Goal: Task Accomplishment & Management: Manage account settings

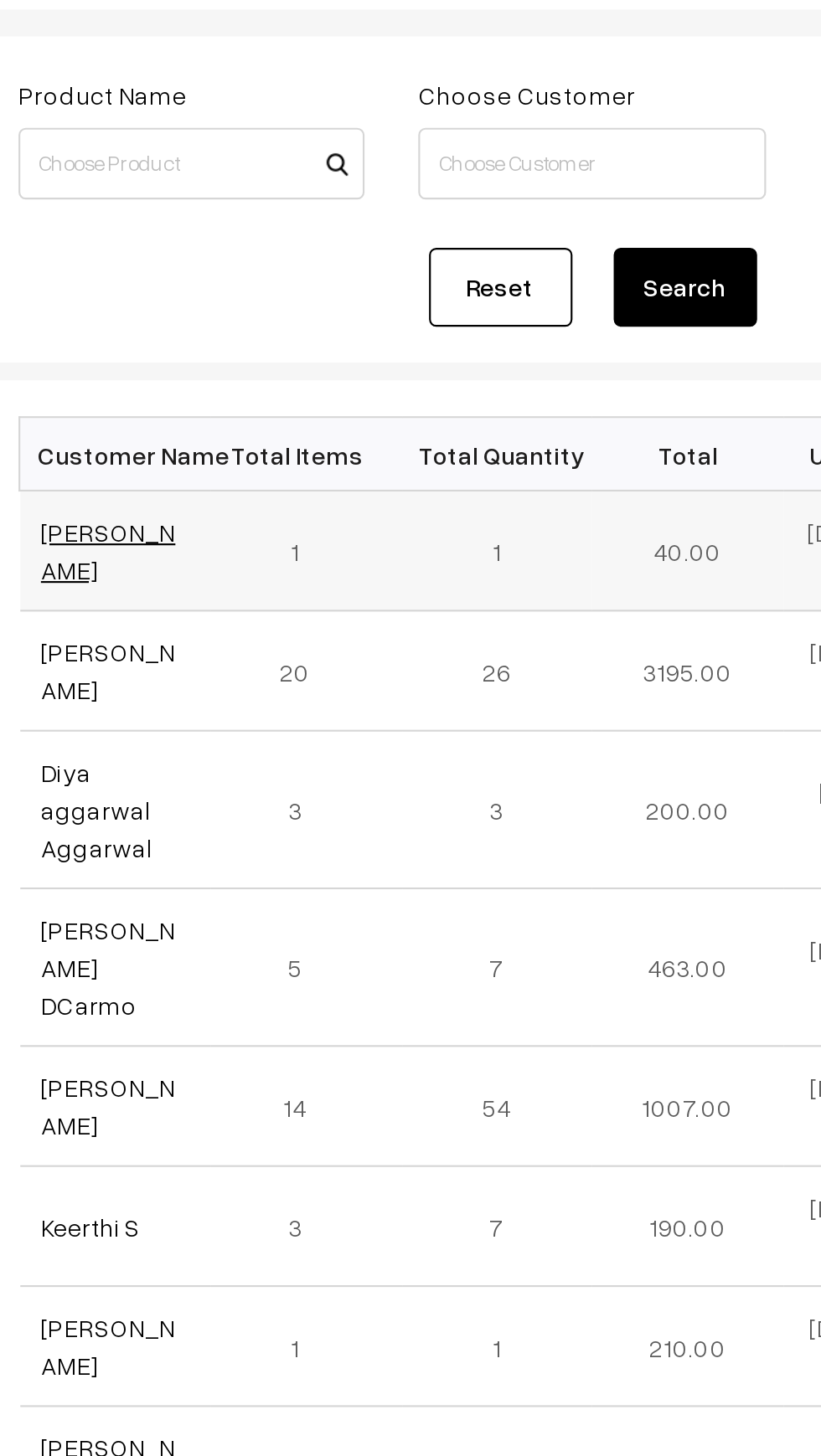
click at [317, 394] on link "[PERSON_NAME]" at bounding box center [294, 393] width 63 height 32
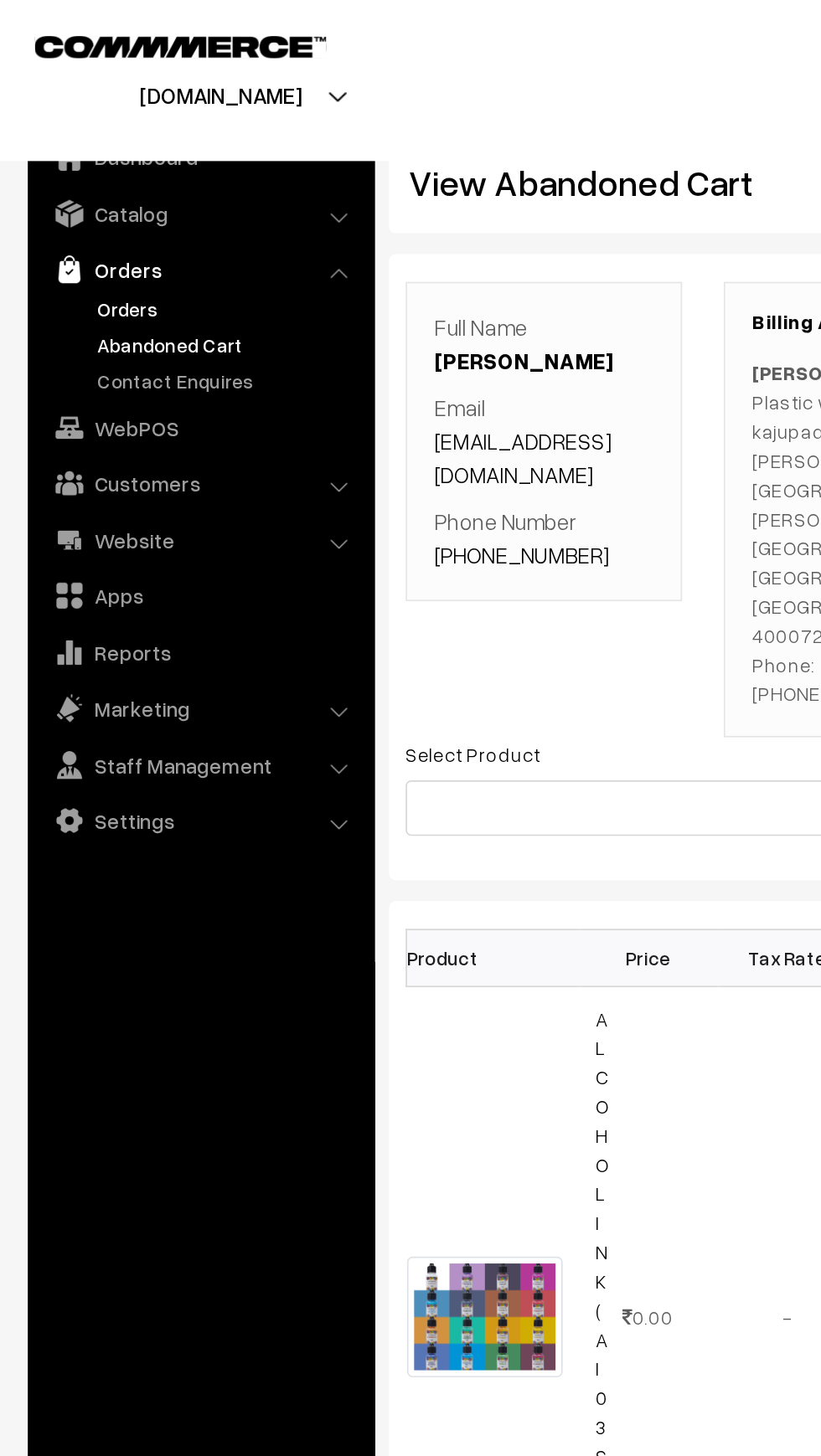
click at [98, 180] on link "Orders" at bounding box center [137, 187] width 166 height 18
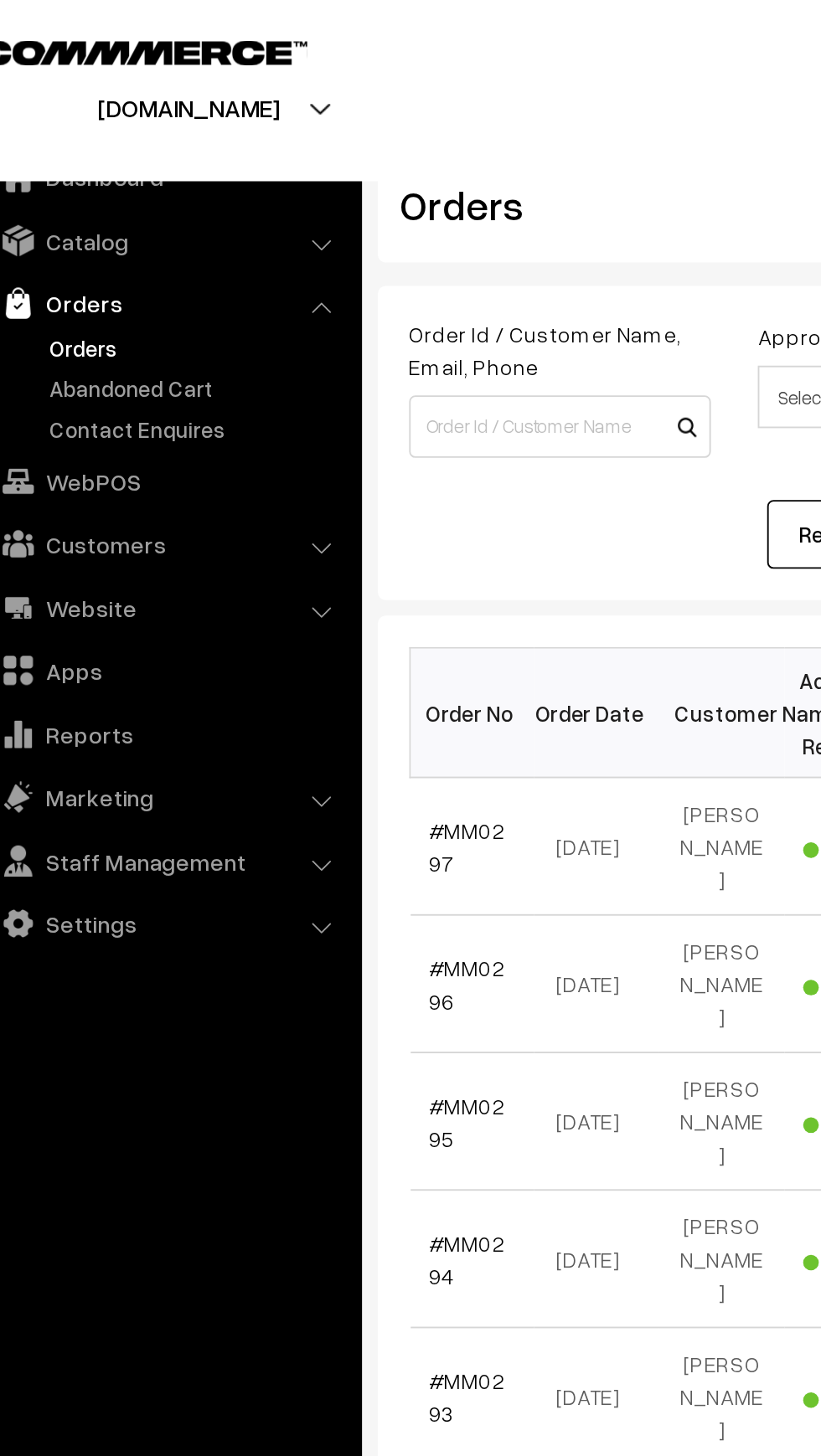
click at [103, 160] on link "Orders" at bounding box center [120, 162] width 199 height 30
click at [110, 267] on link "WebPOS" at bounding box center [120, 258] width 199 height 30
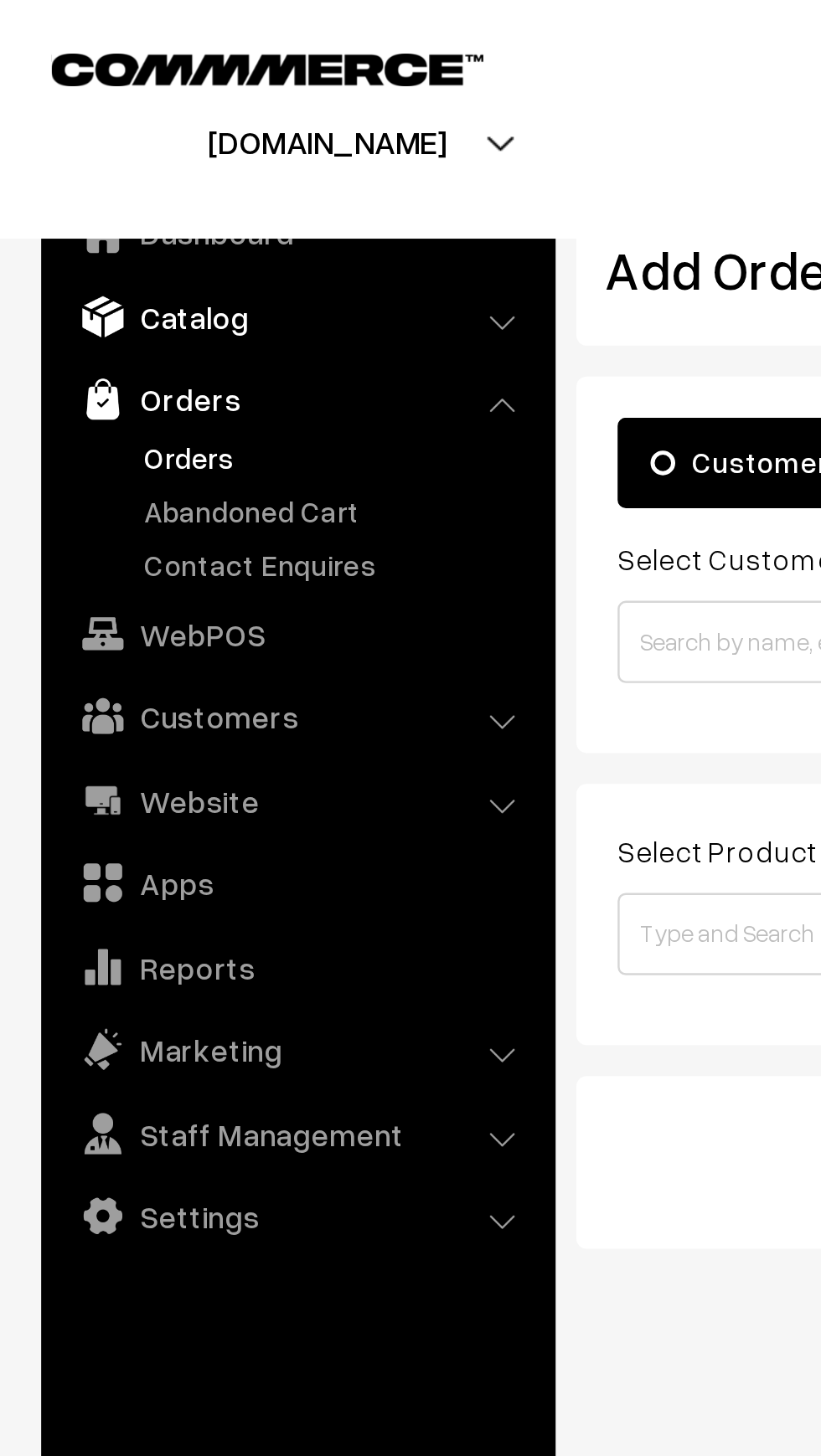
click at [87, 133] on link "Catalog" at bounding box center [120, 129] width 199 height 30
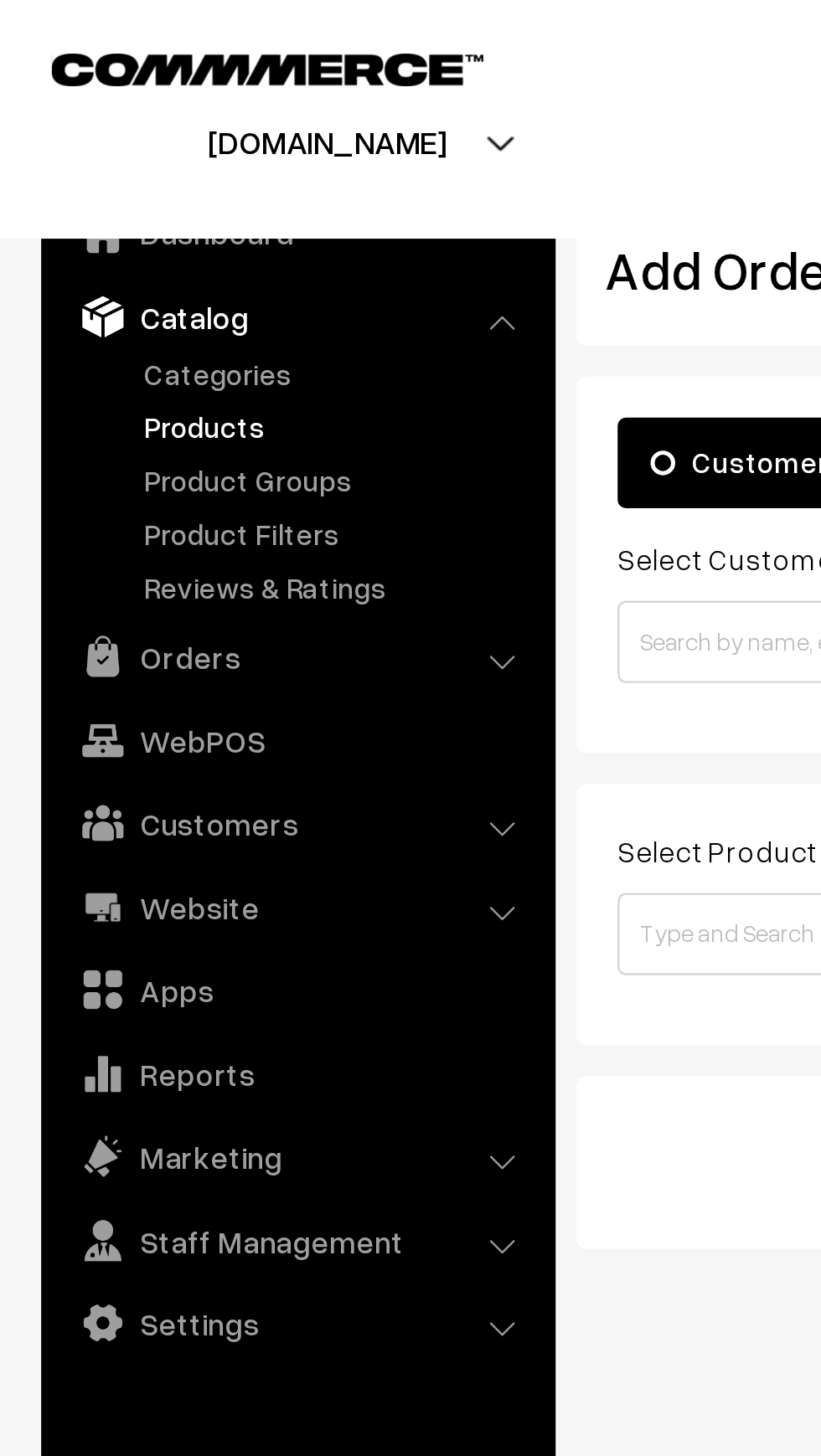
click at [93, 180] on link "Products" at bounding box center [137, 173] width 166 height 18
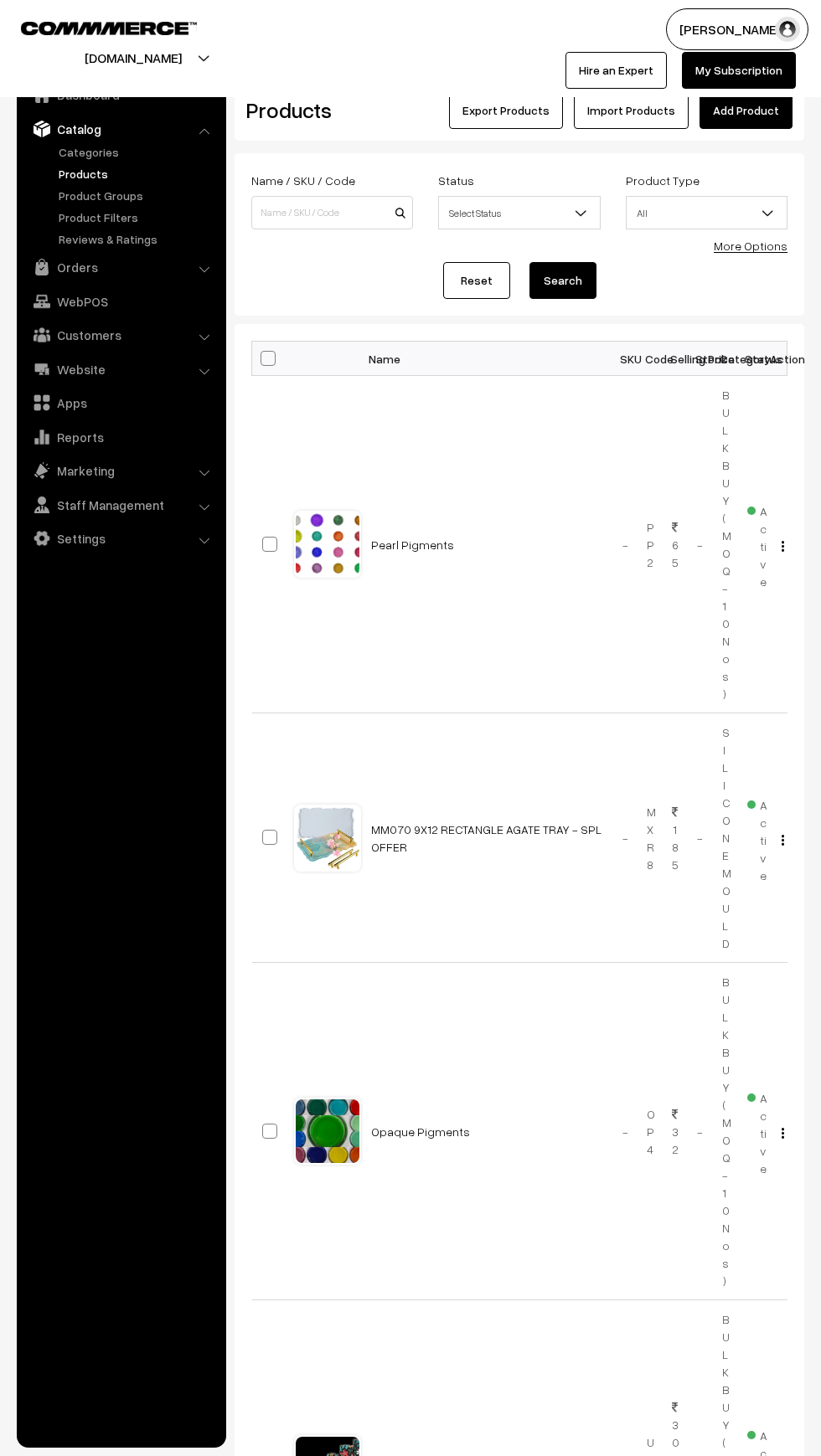
scroll to position [5, 0]
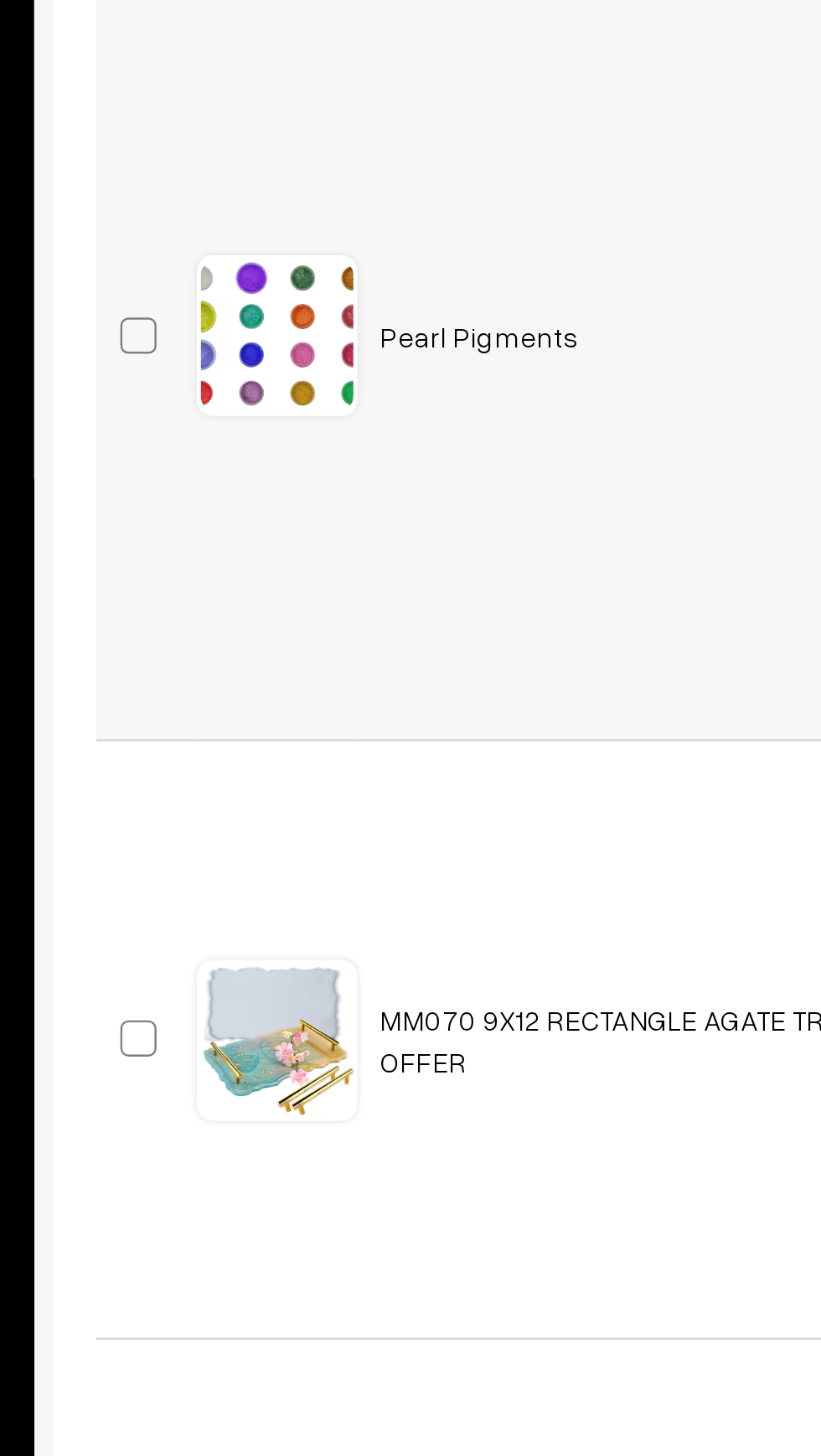
click at [262, 545] on label at bounding box center [272, 539] width 20 height 20
click at [261, 534] on input "checkbox" at bounding box center [259, 528] width 11 height 11
checkbox input "true"
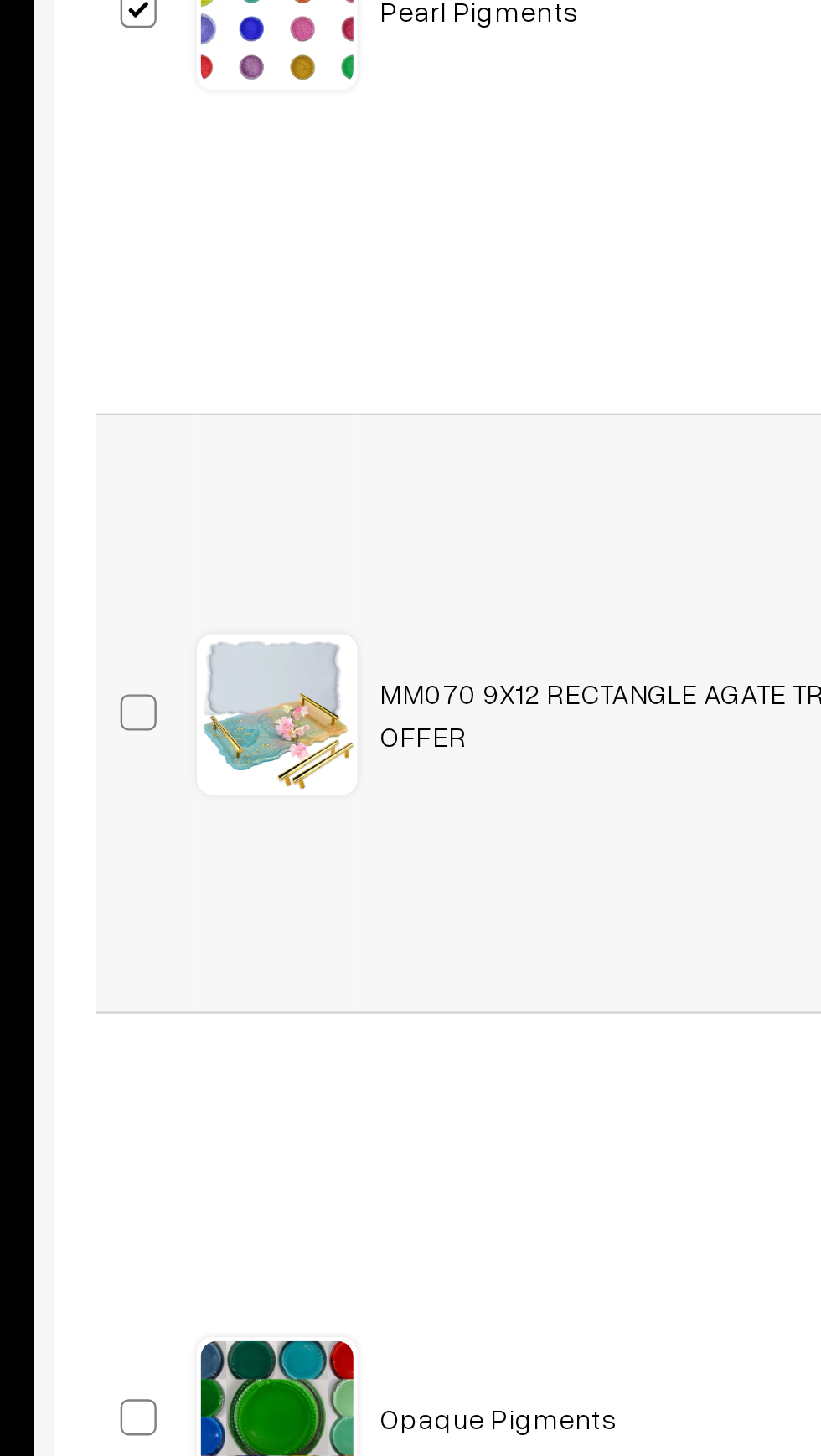
click at [268, 840] on label at bounding box center [272, 831] width 20 height 20
click at [265, 827] on input "checkbox" at bounding box center [259, 822] width 11 height 11
checkbox input "true"
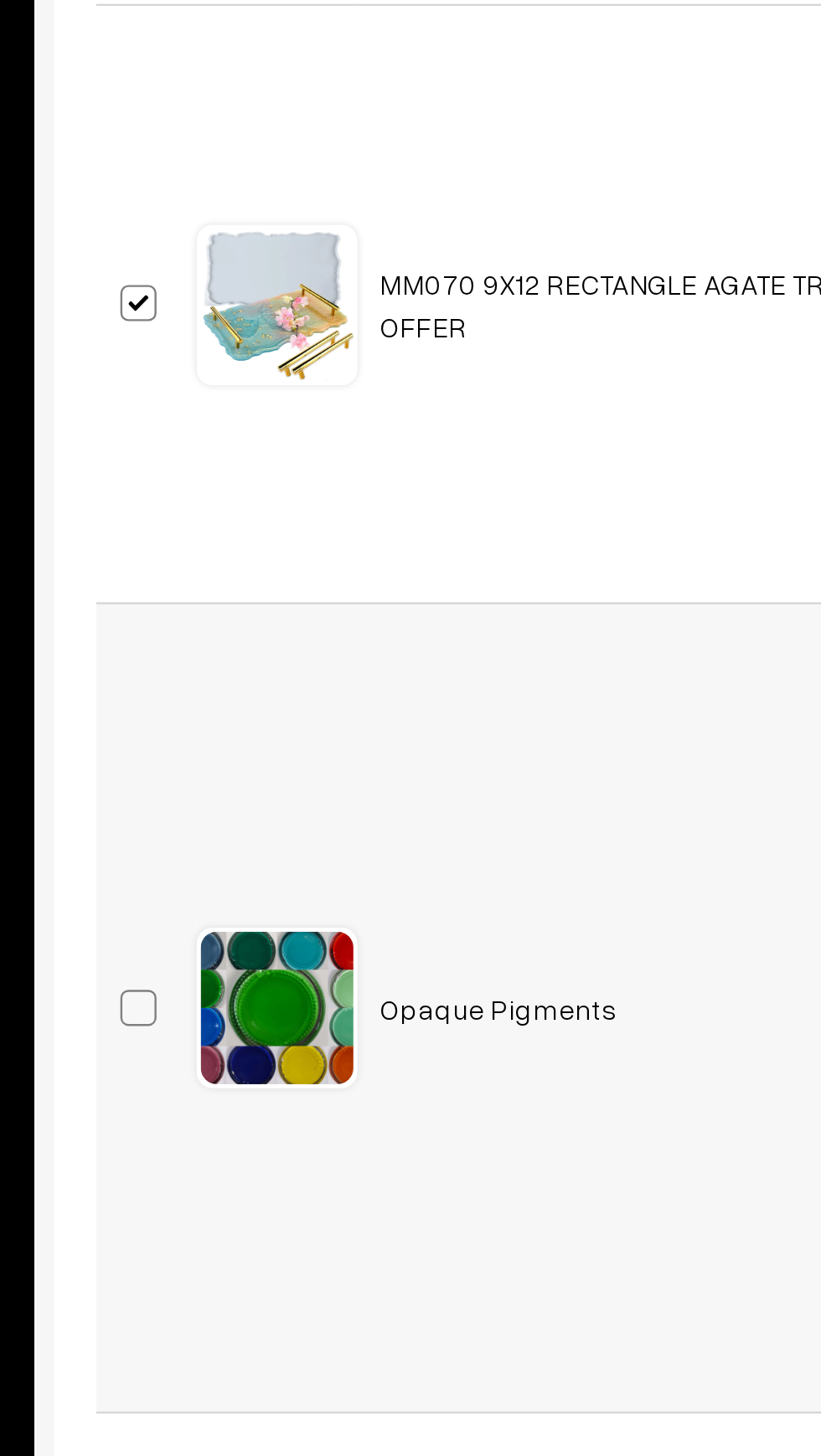
click at [266, 1120] on span at bounding box center [269, 1126] width 15 height 15
click at [265, 1120] on input "checkbox" at bounding box center [259, 1115] width 11 height 11
checkbox input "true"
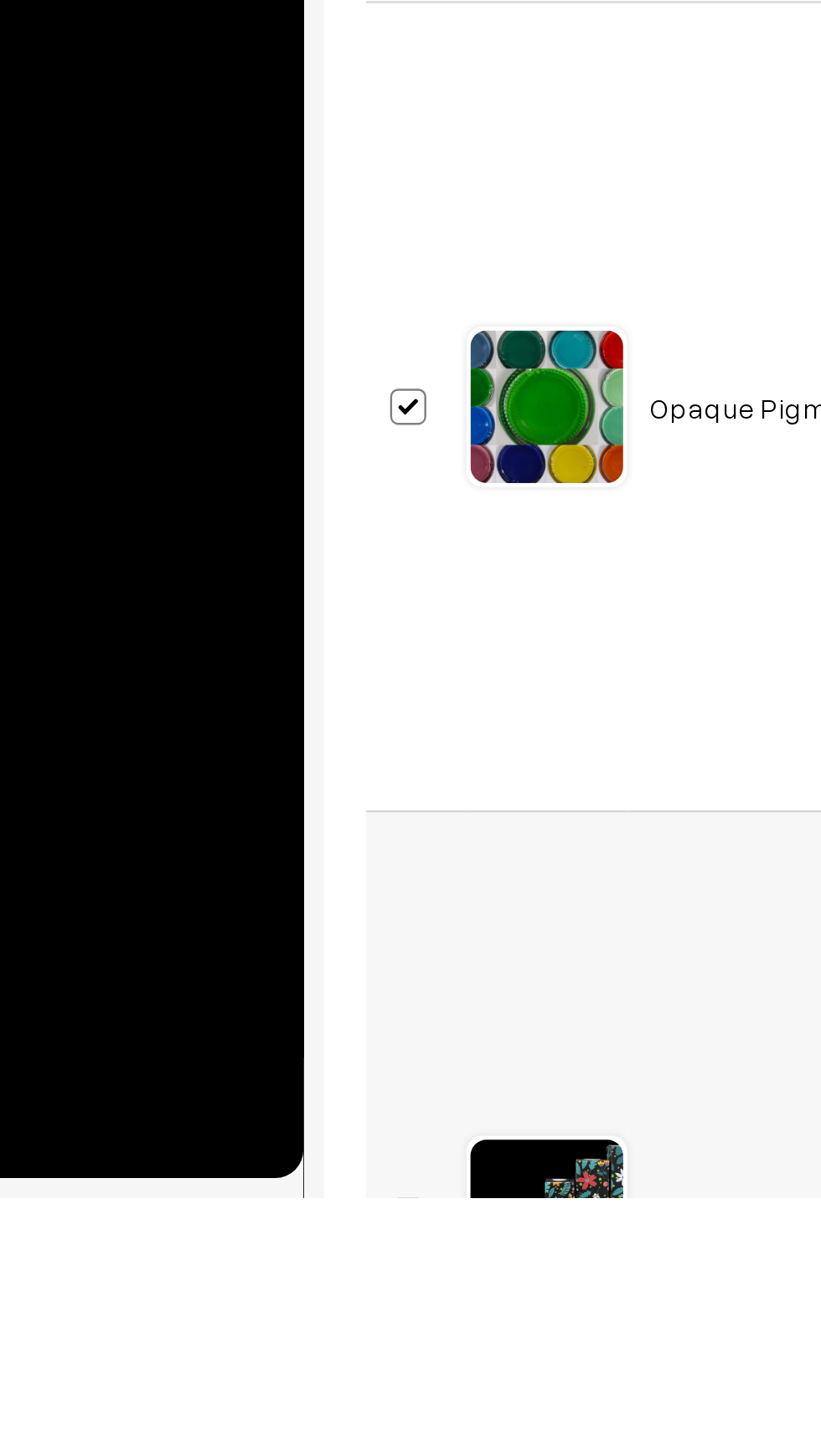
click at [259, 1455] on input "checkbox" at bounding box center [259, 1452] width 11 height 11
checkbox input "true"
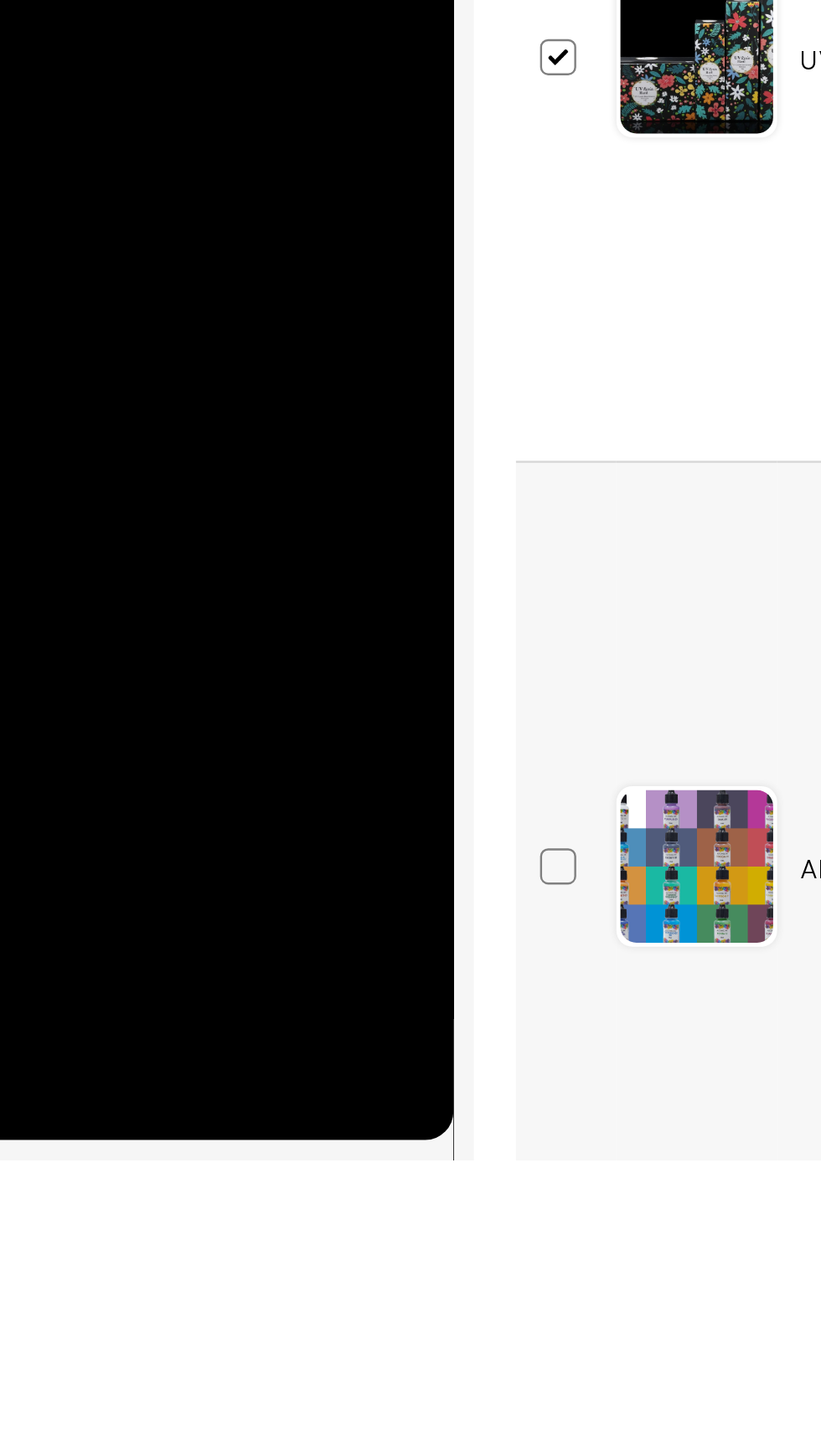
click at [270, 1340] on span at bounding box center [269, 1333] width 15 height 15
click at [265, 1329] on input "checkbox" at bounding box center [259, 1323] width 11 height 11
checkbox input "true"
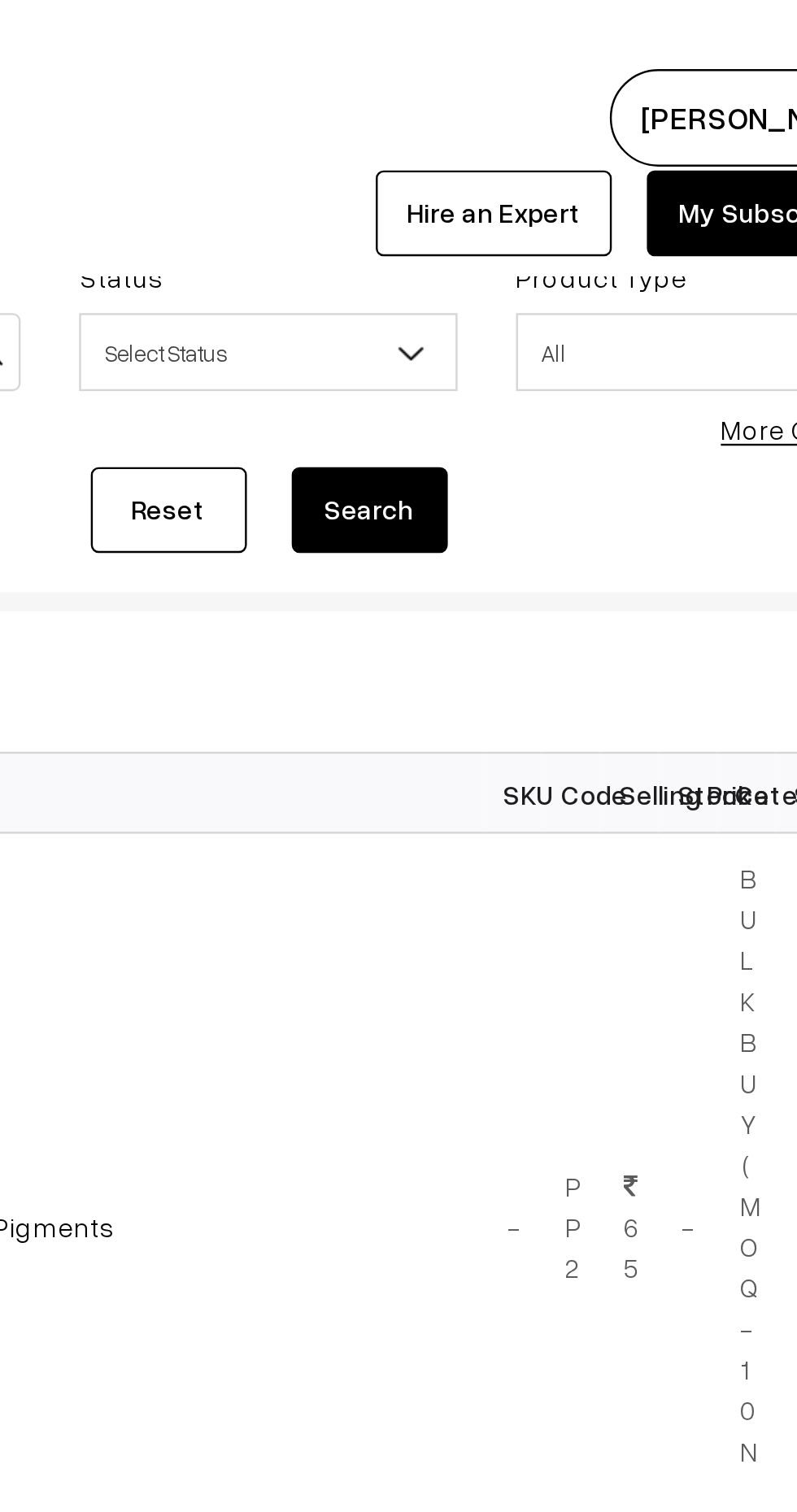
scroll to position [71, 0]
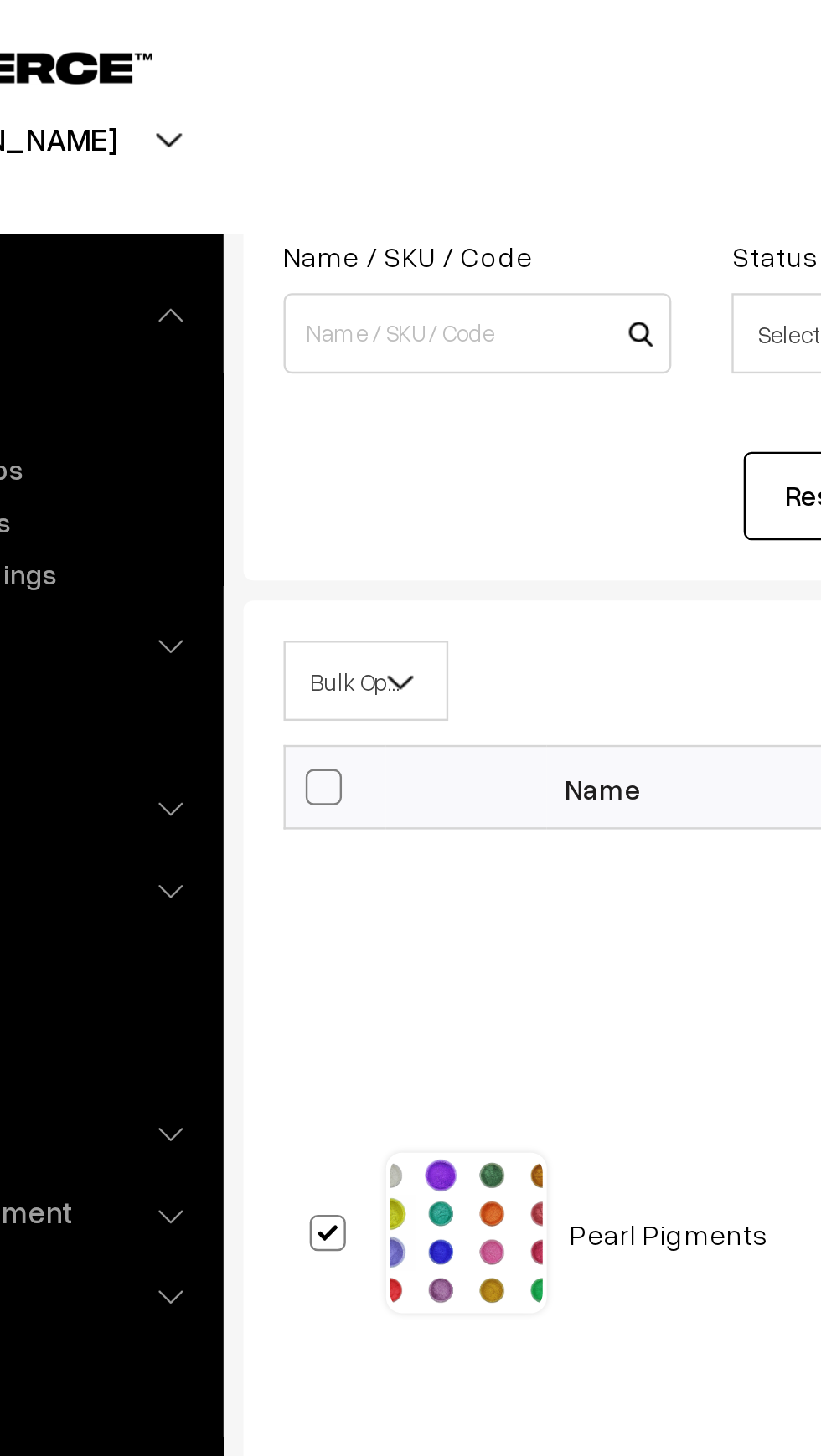
click at [315, 282] on span at bounding box center [307, 289] width 17 height 42
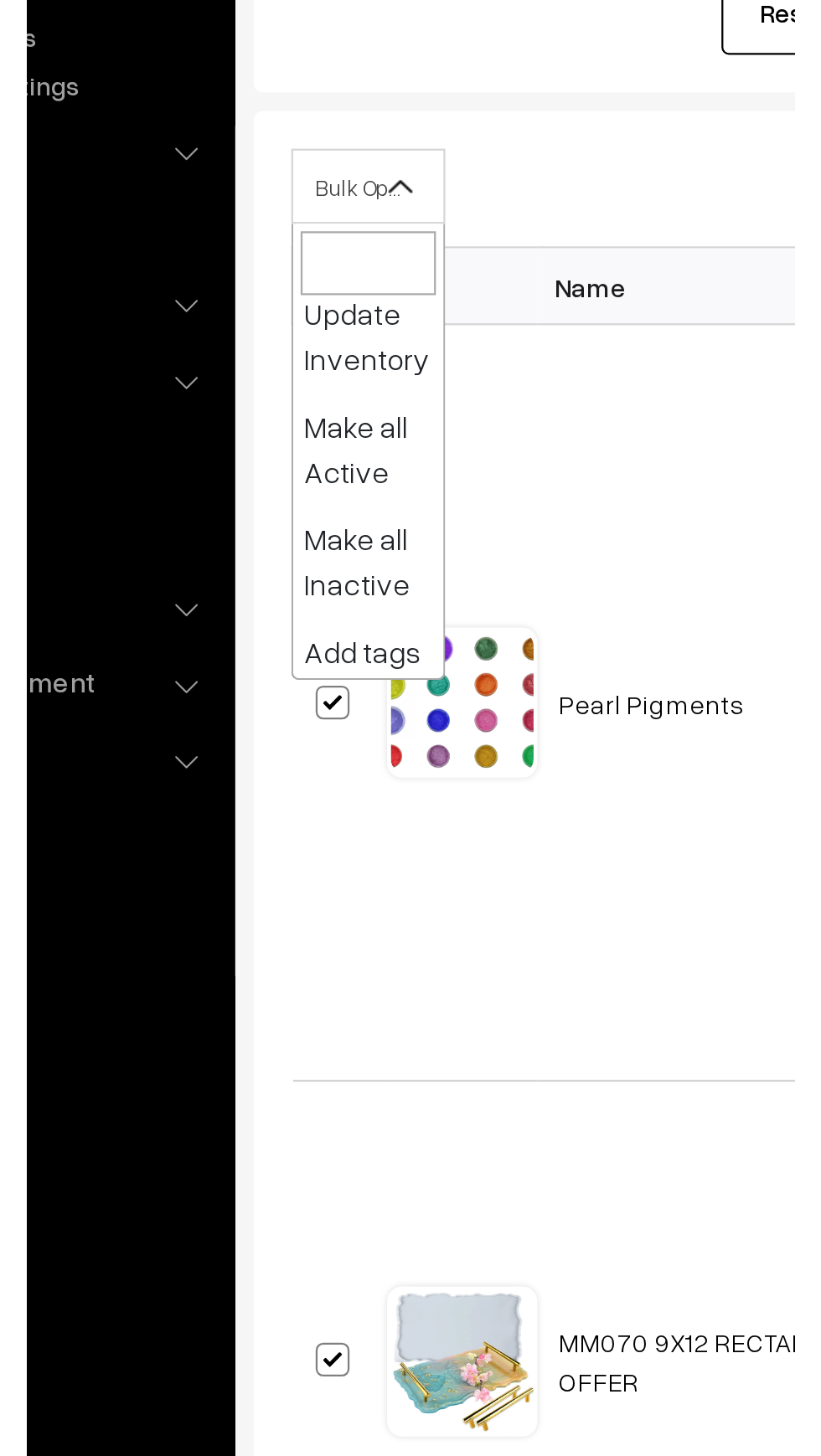
scroll to position [123, 0]
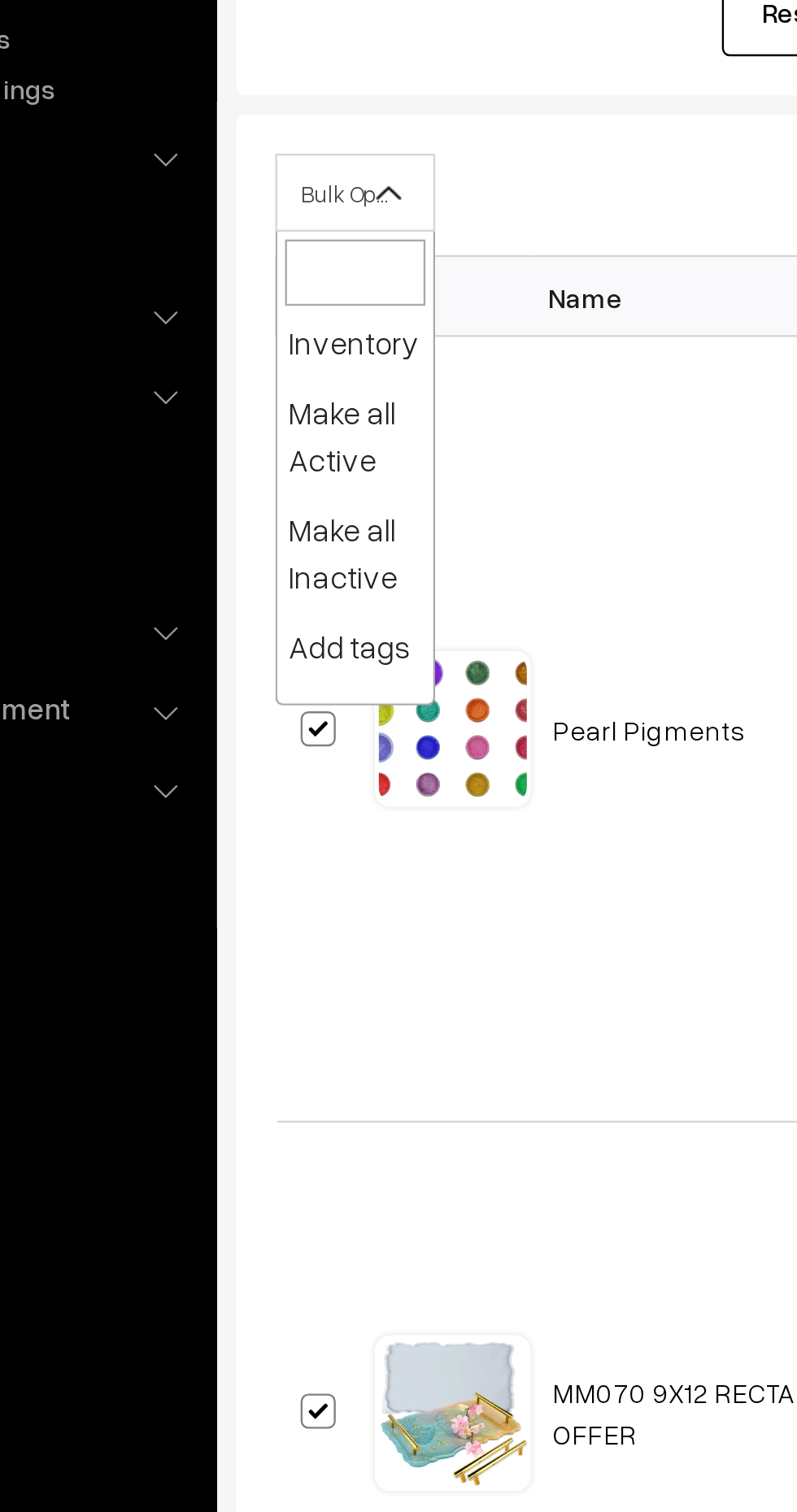
select select "inactive"
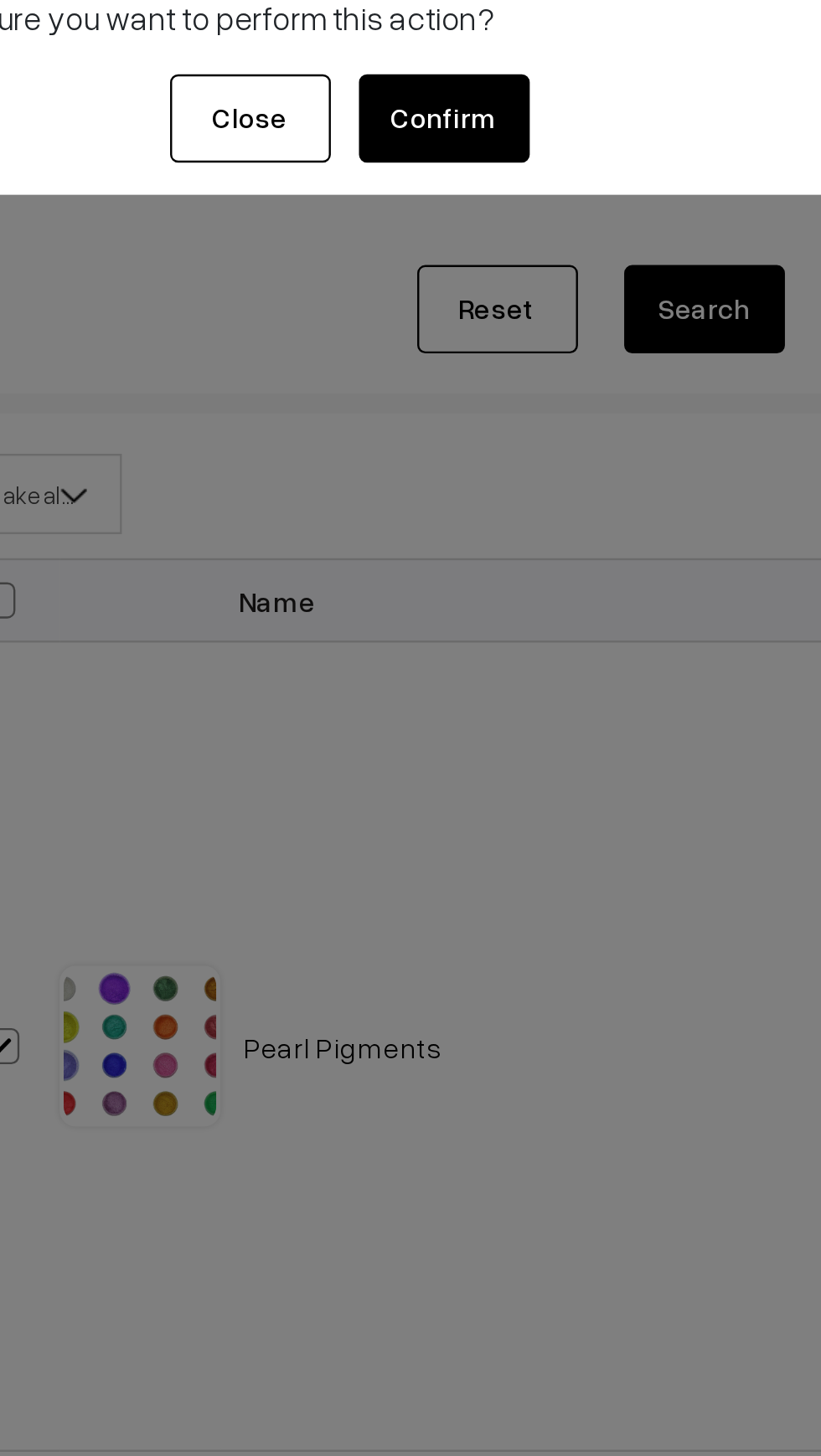
scroll to position [74, 0]
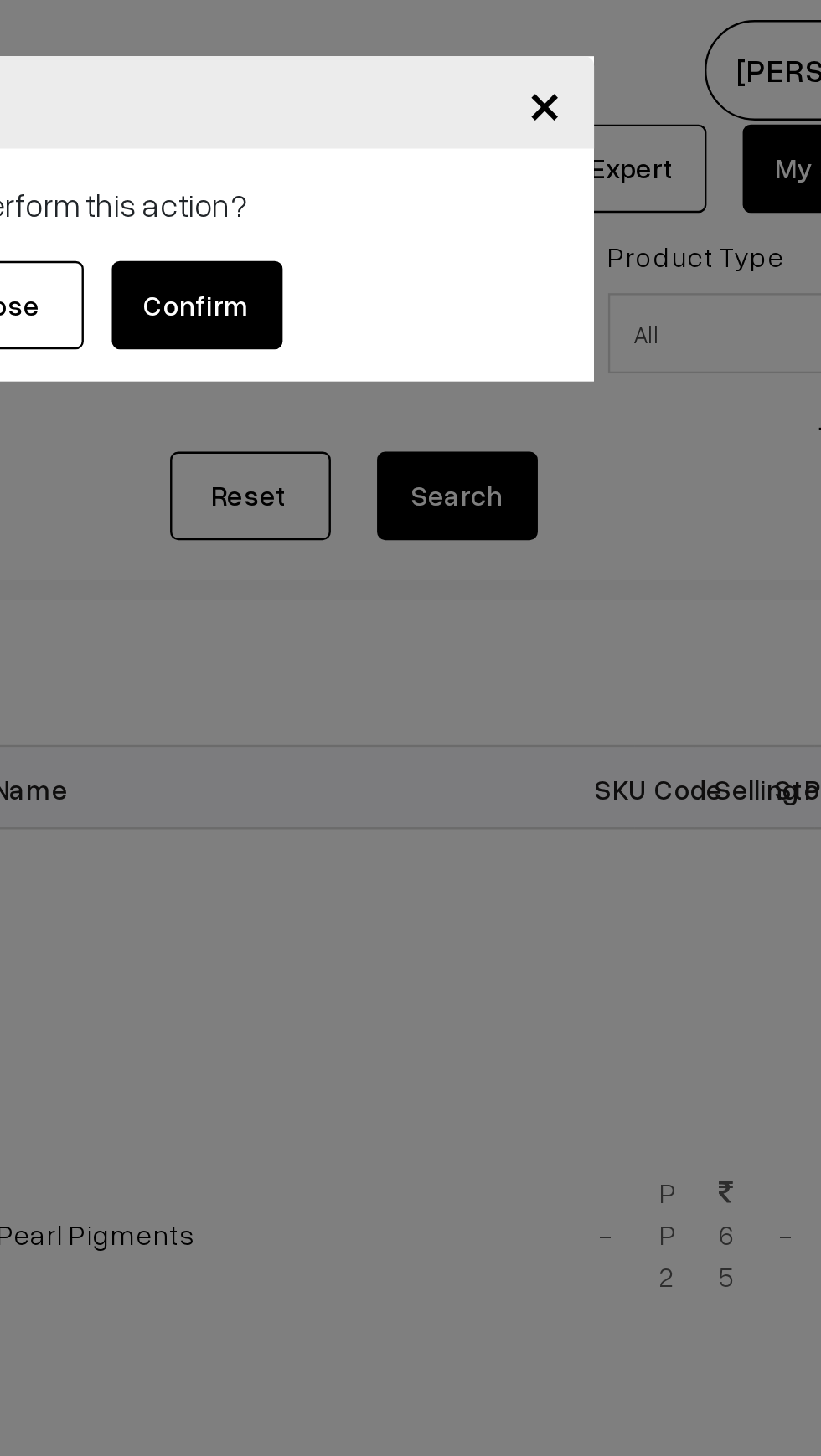
click at [484, 131] on button "Confirm" at bounding box center [454, 127] width 71 height 37
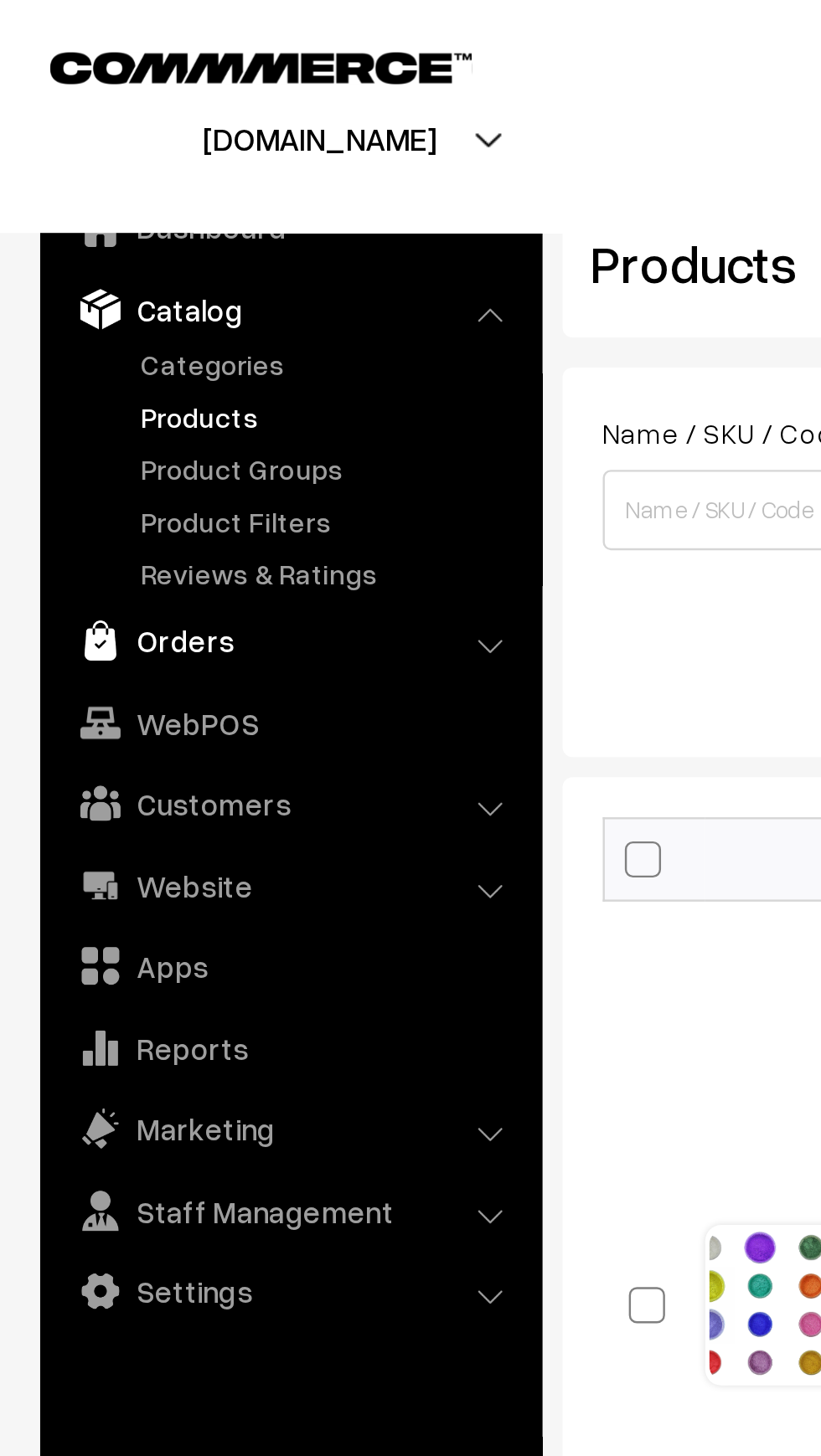
click at [97, 266] on link "Orders" at bounding box center [120, 267] width 199 height 30
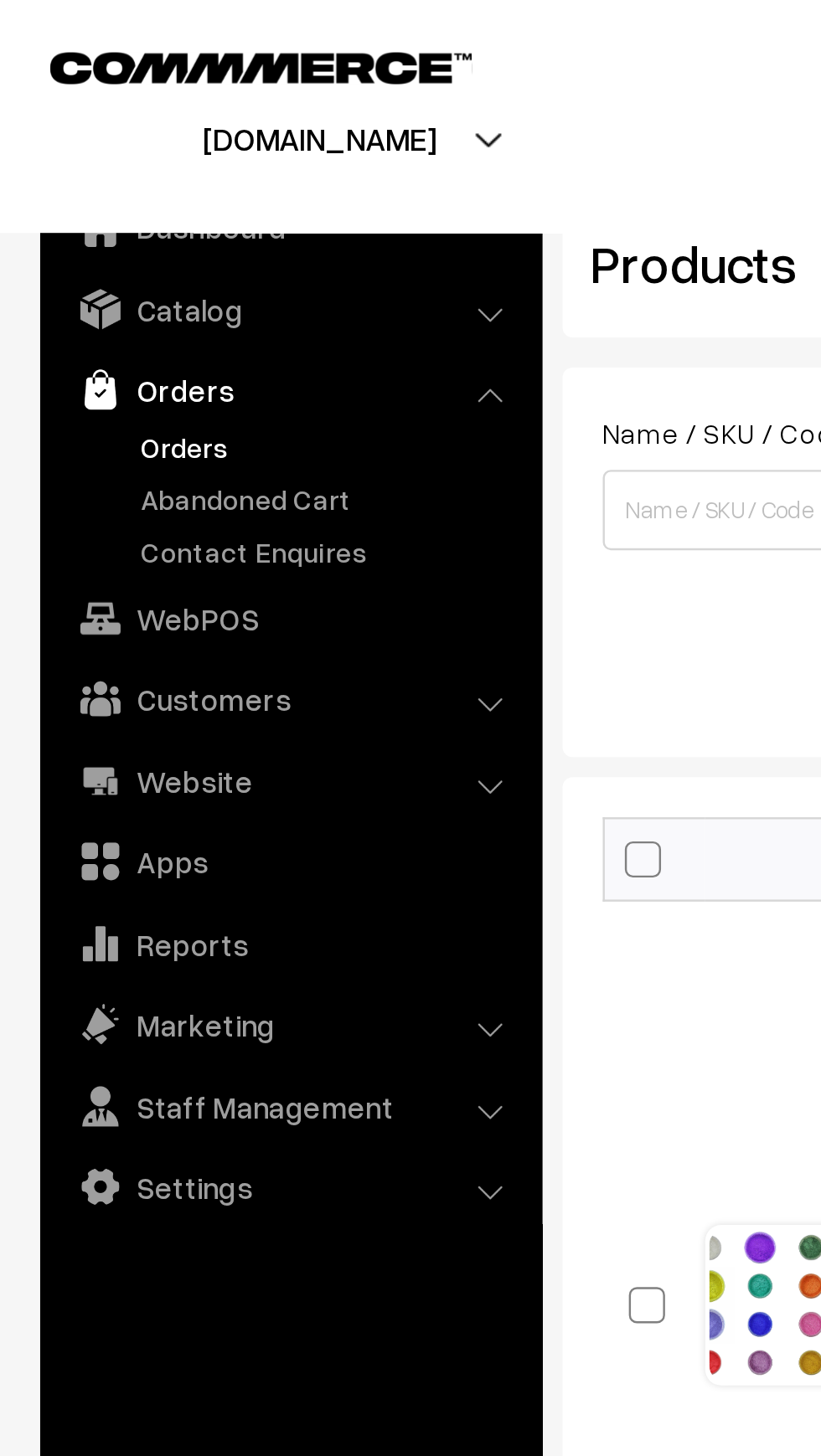
click at [101, 180] on link "Orders" at bounding box center [137, 187] width 166 height 18
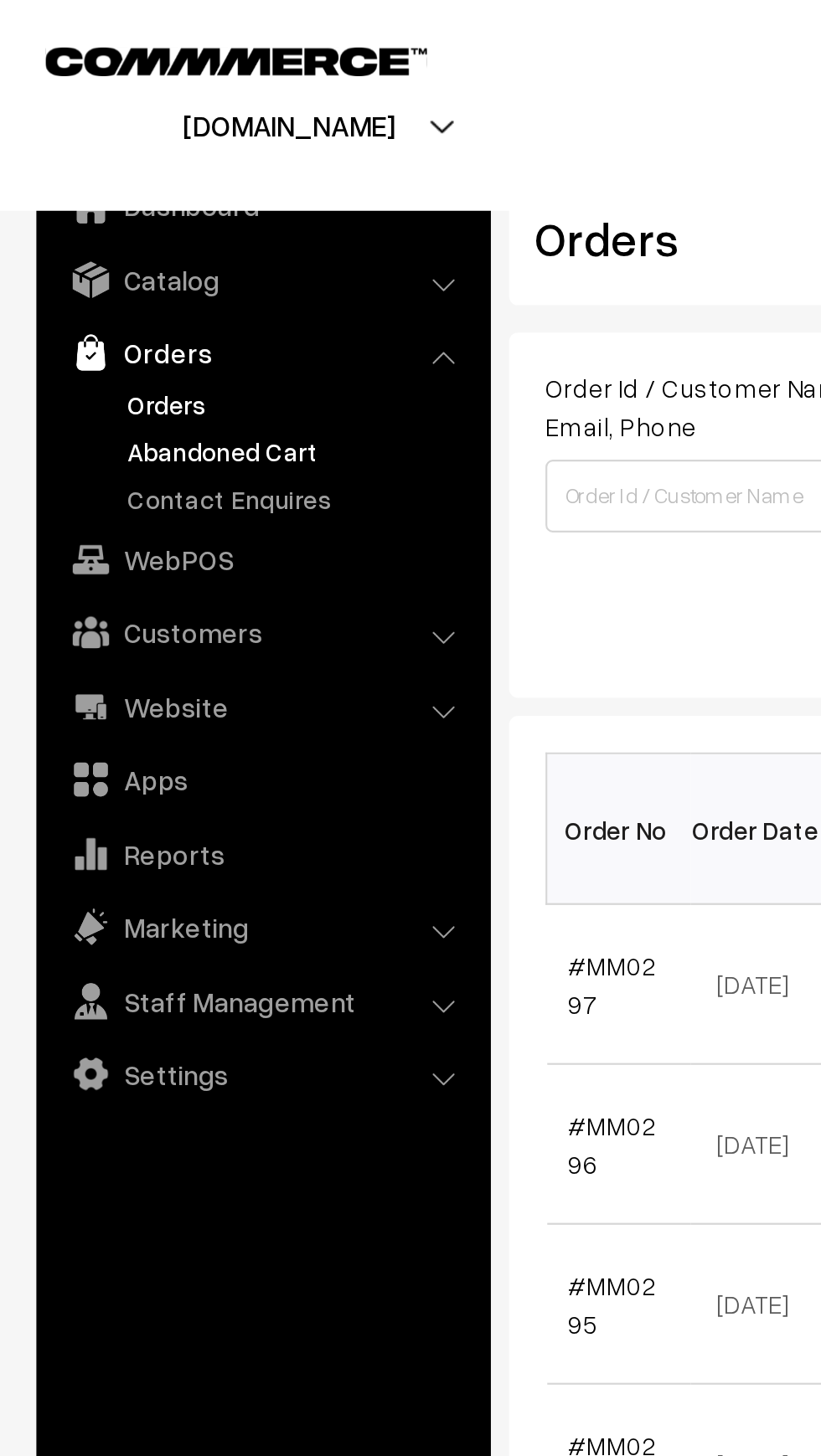
click at [135, 201] on link "Abandoned Cart" at bounding box center [137, 208] width 166 height 18
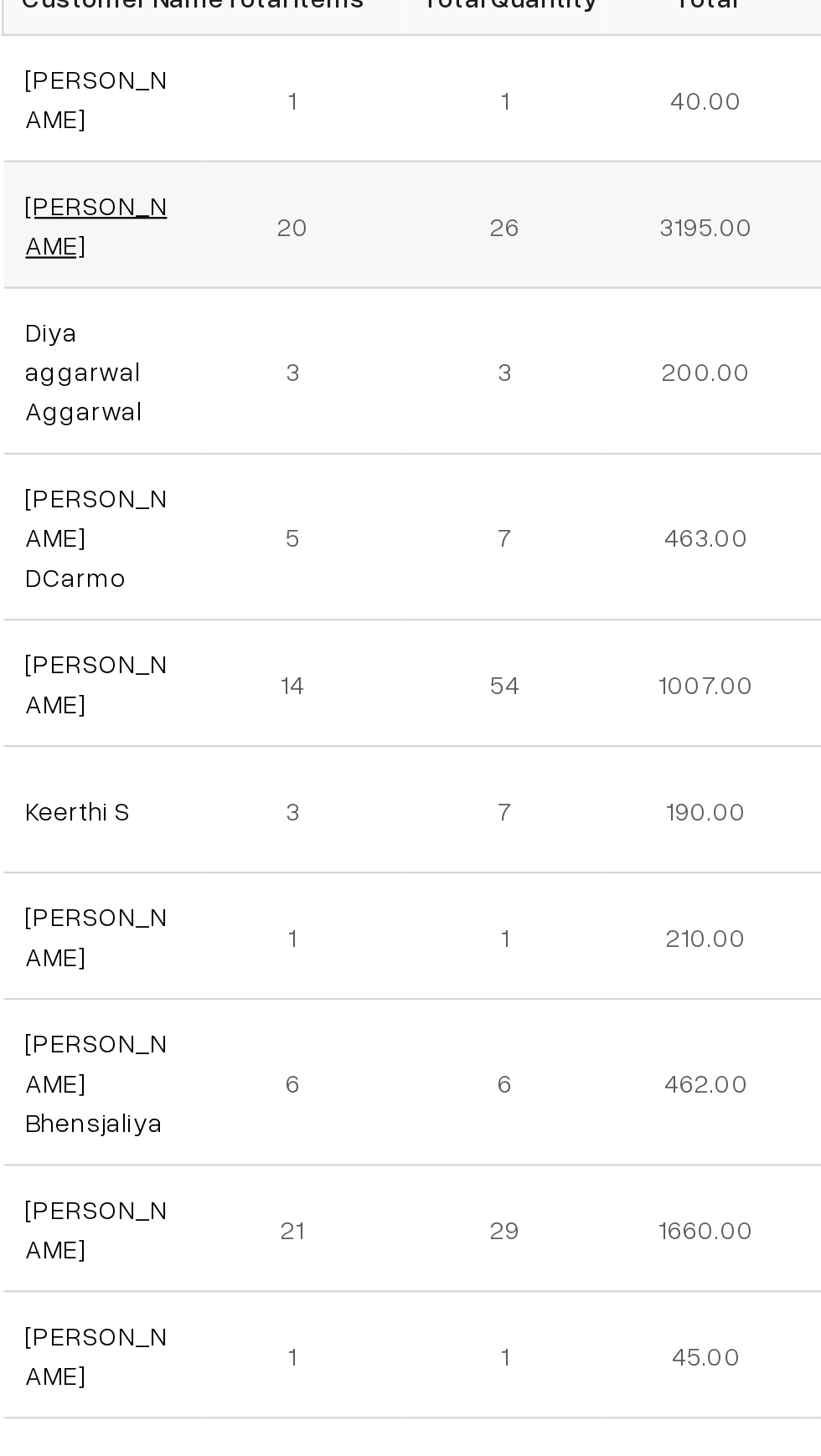
click at [287, 443] on link "[PERSON_NAME]" at bounding box center [294, 449] width 63 height 32
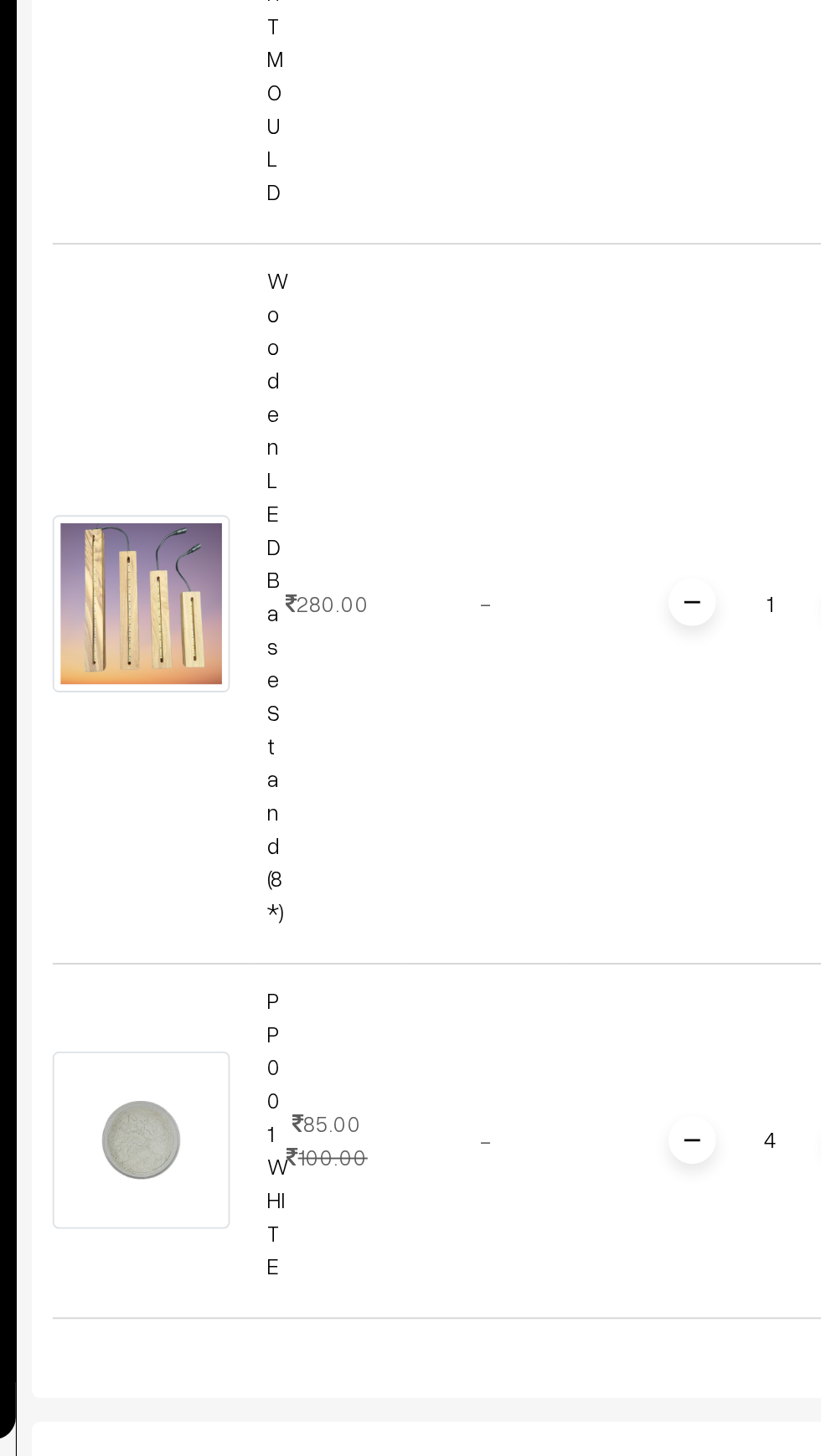
scroll to position [6796, 0]
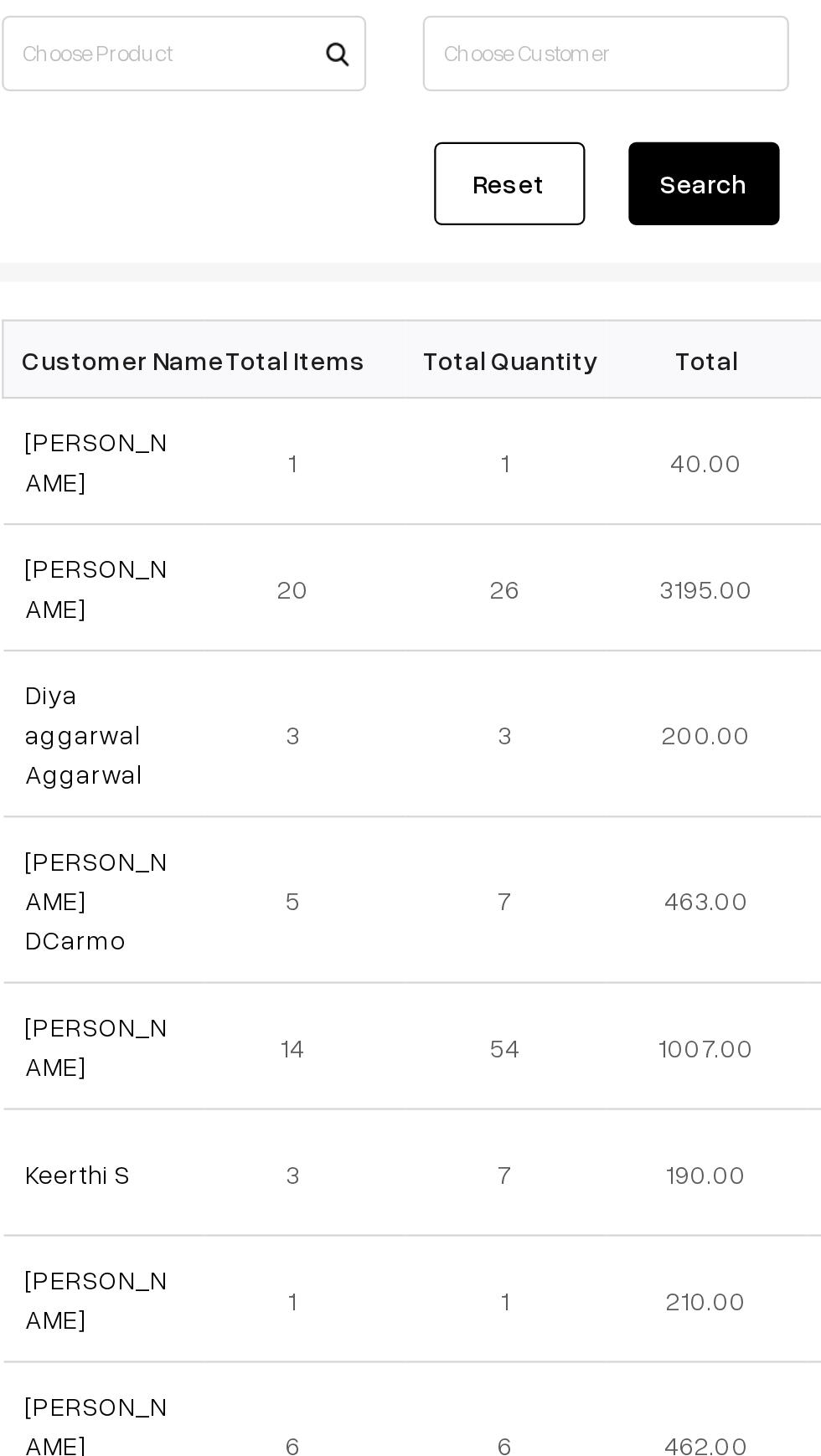
click at [308, 879] on link "[PERSON_NAME]" at bounding box center [294, 894] width 63 height 32
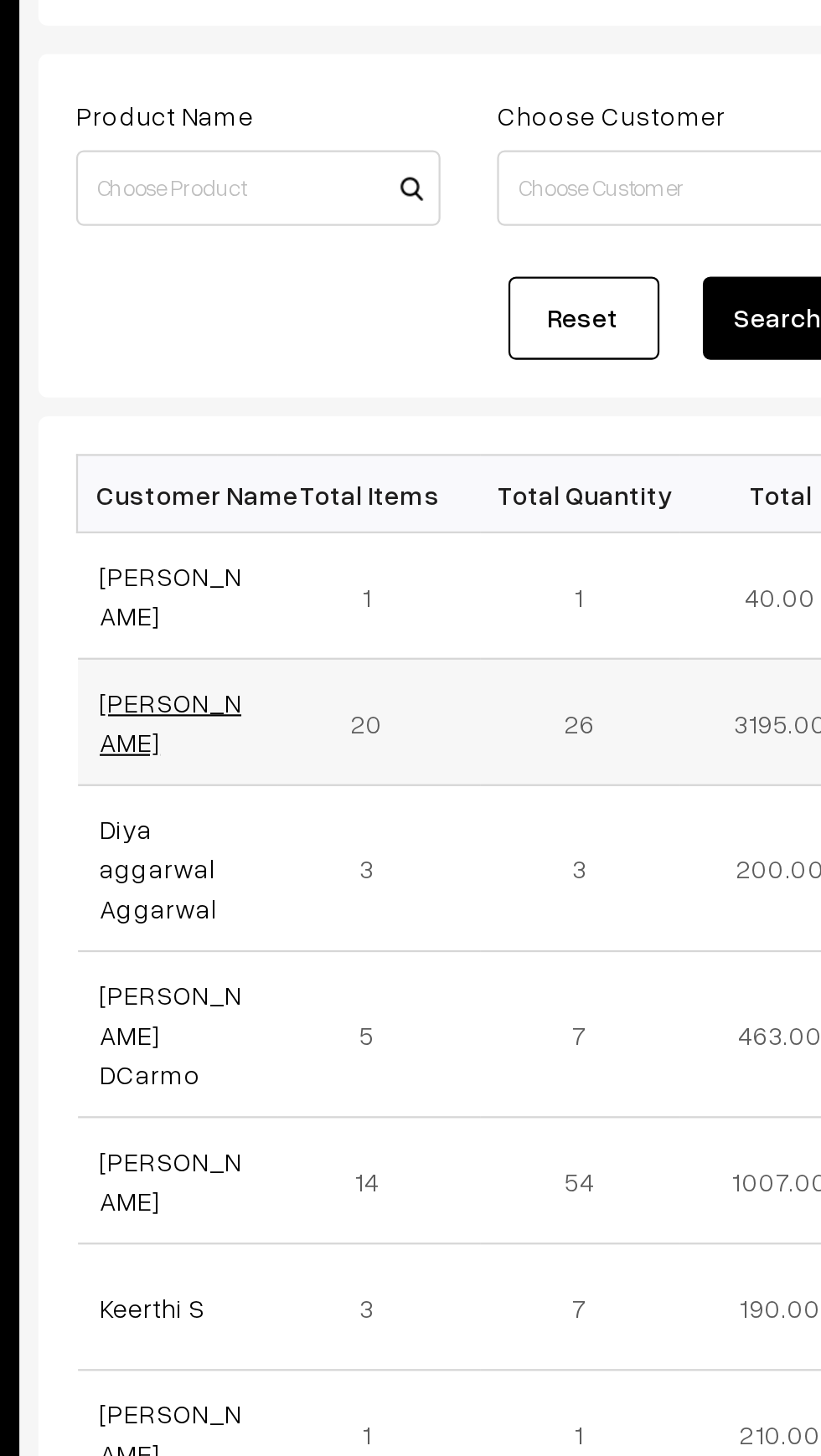
click at [301, 443] on link "[PERSON_NAME]" at bounding box center [294, 449] width 63 height 32
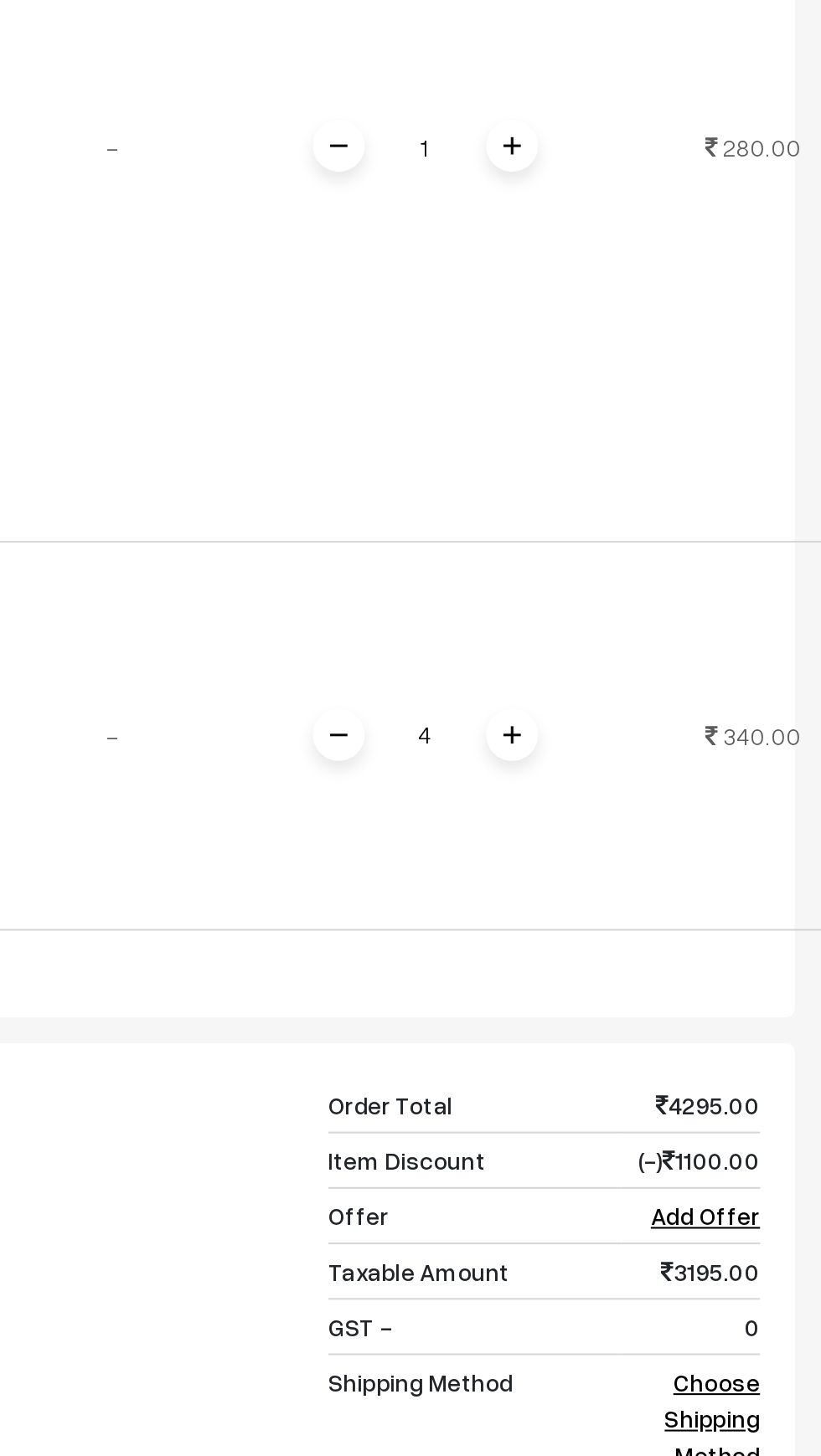
scroll to position [7144, 0]
